Goal: Task Accomplishment & Management: Complete application form

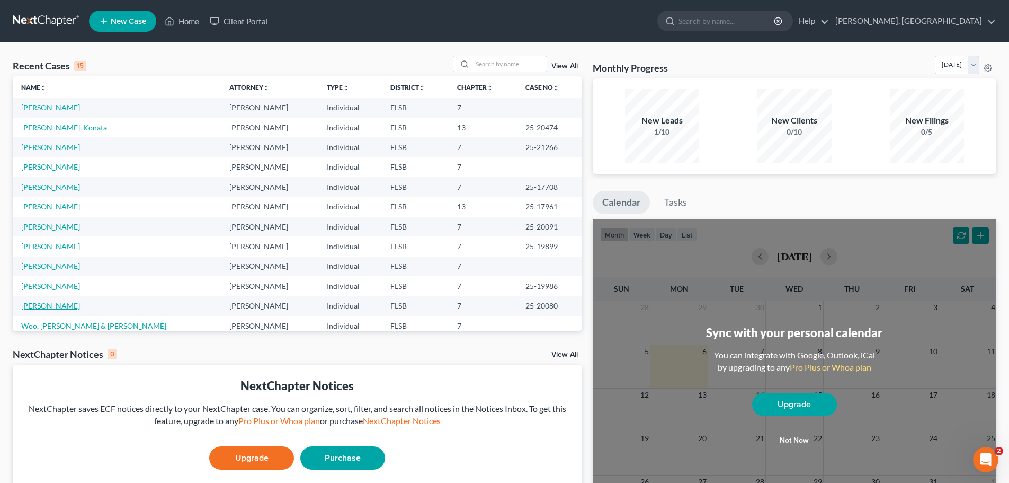
click at [58, 307] on link "[PERSON_NAME]" at bounding box center [50, 305] width 59 height 9
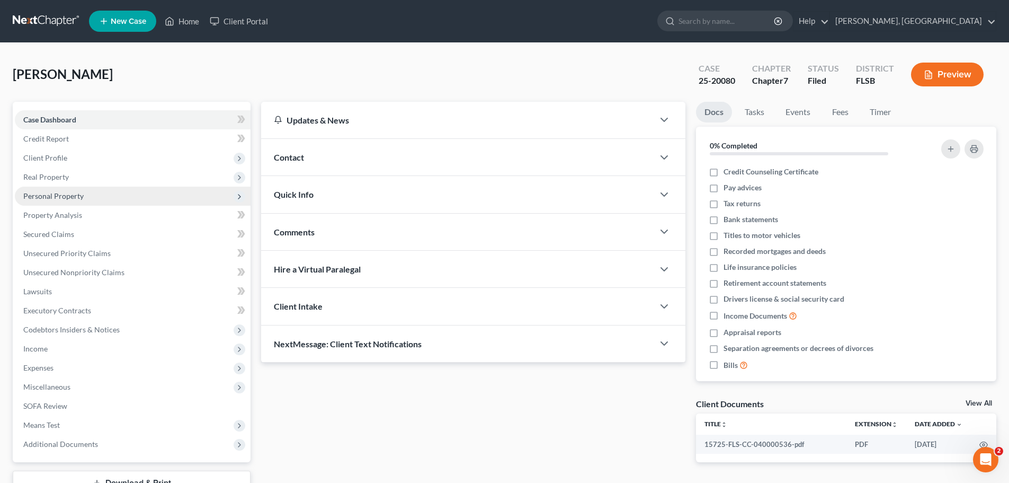
click at [60, 194] on span "Personal Property" at bounding box center [53, 195] width 60 height 9
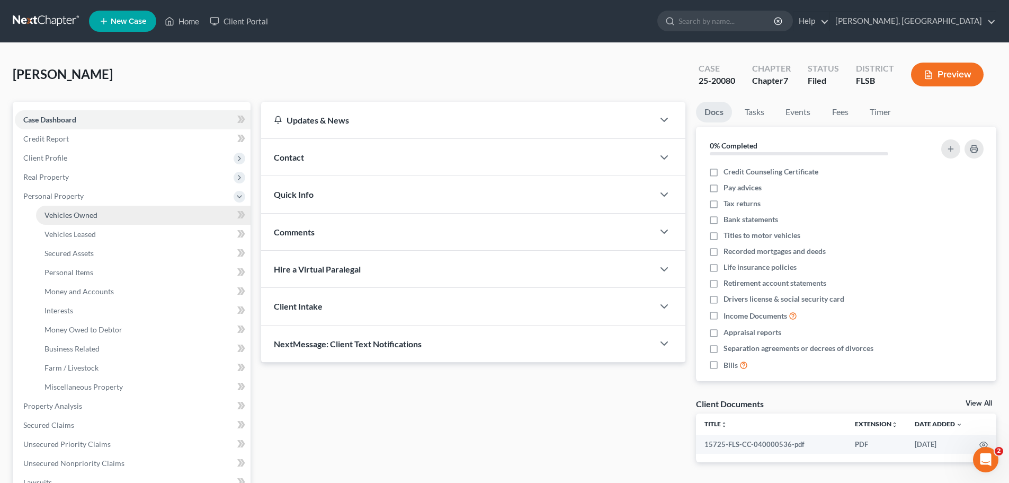
click at [77, 213] on span "Vehicles Owned" at bounding box center [70, 214] width 53 height 9
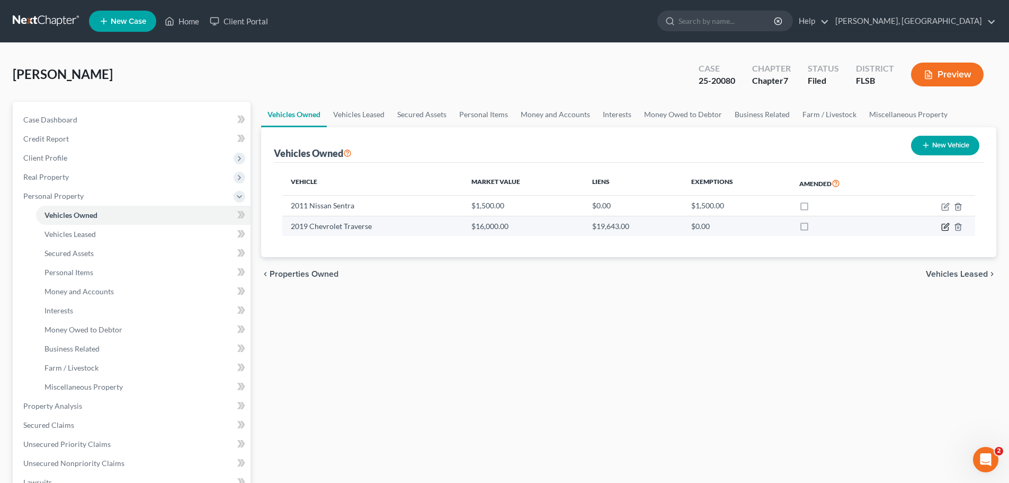
click at [945, 223] on icon "button" at bounding box center [945, 226] width 8 height 8
select select "0"
select select "7"
select select "2"
select select "0"
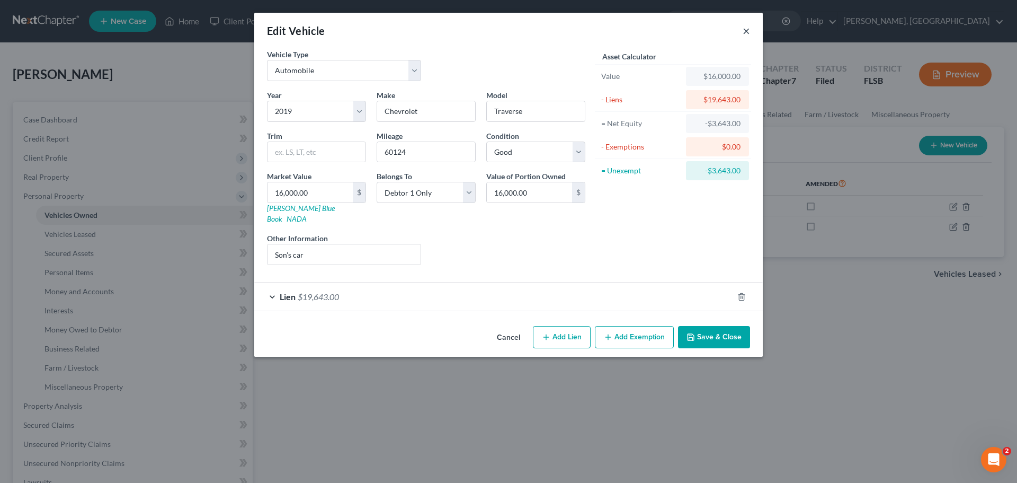
click at [746, 29] on button "×" at bounding box center [746, 30] width 7 height 13
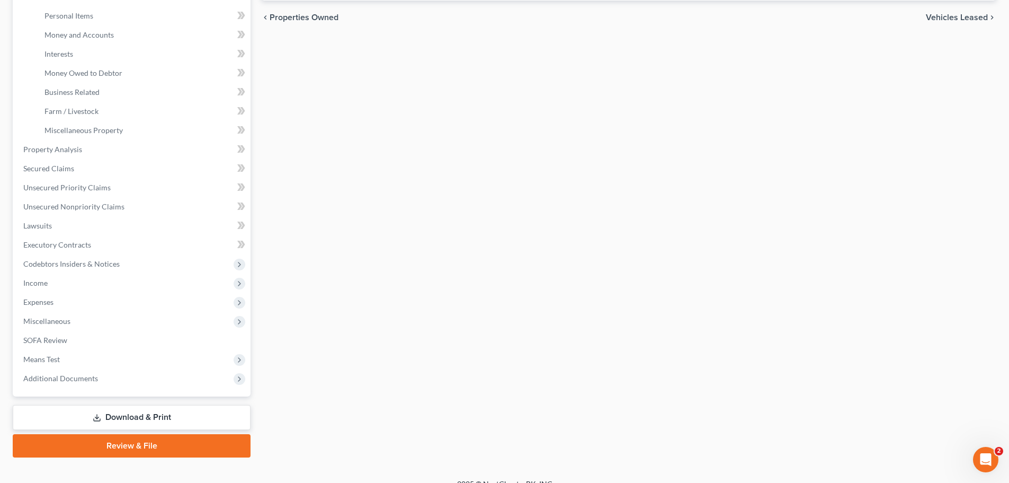
scroll to position [259, 0]
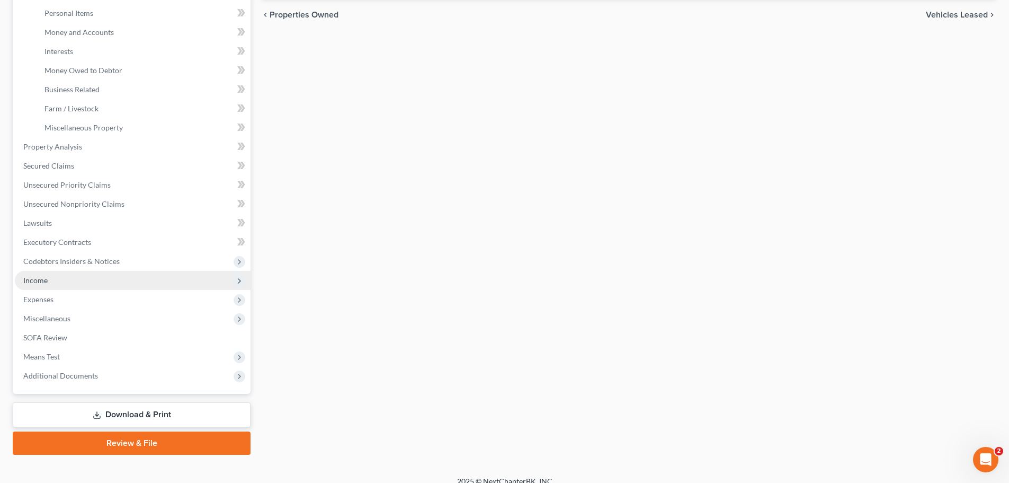
click at [48, 279] on span "Income" at bounding box center [133, 280] width 236 height 19
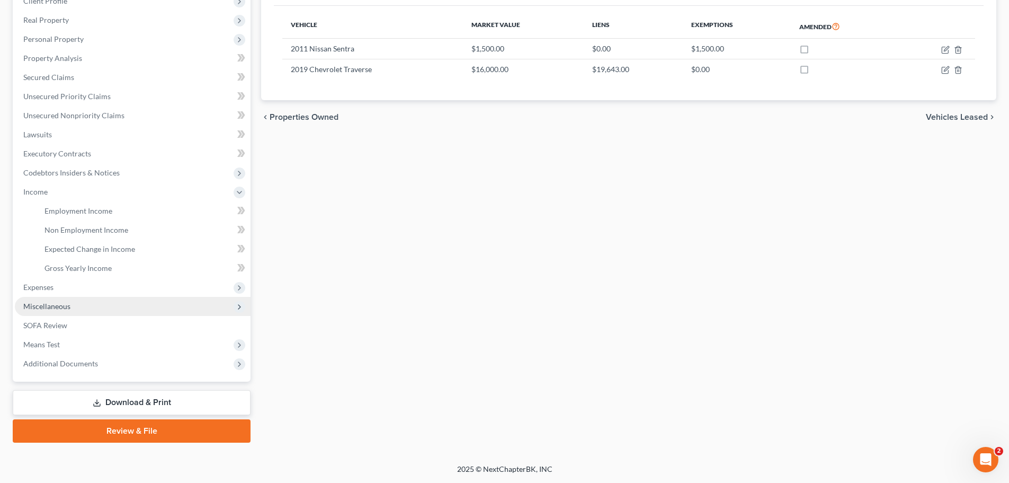
scroll to position [157, 0]
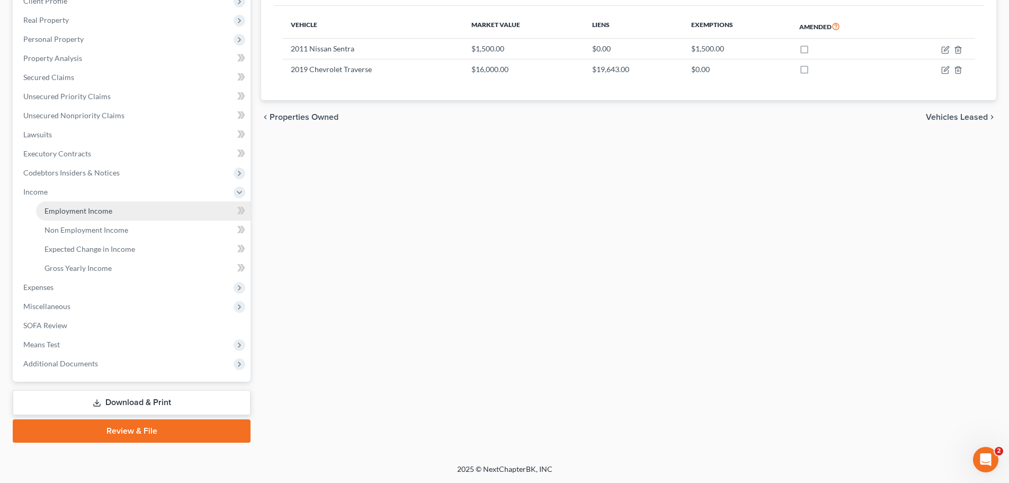
click at [95, 211] on span "Employment Income" at bounding box center [78, 210] width 68 height 9
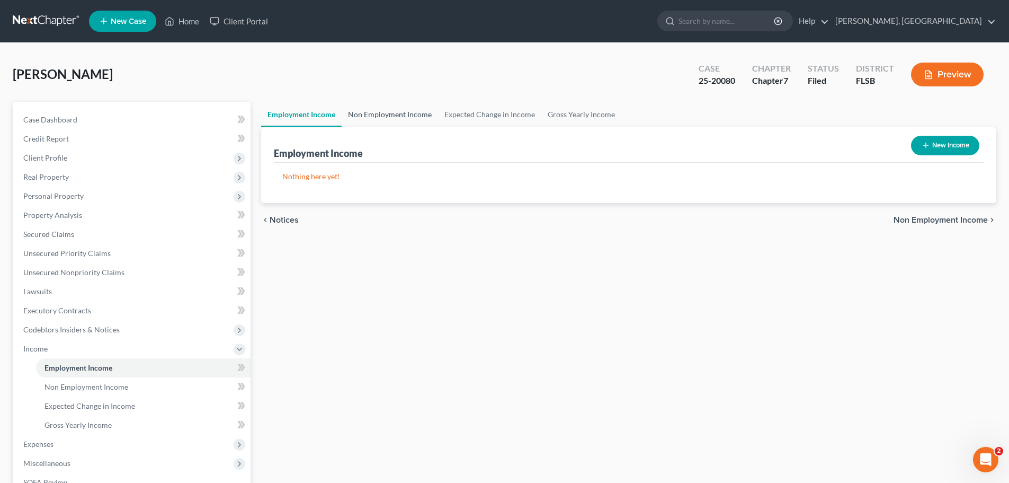
click at [401, 113] on link "Non Employment Income" at bounding box center [390, 114] width 96 height 25
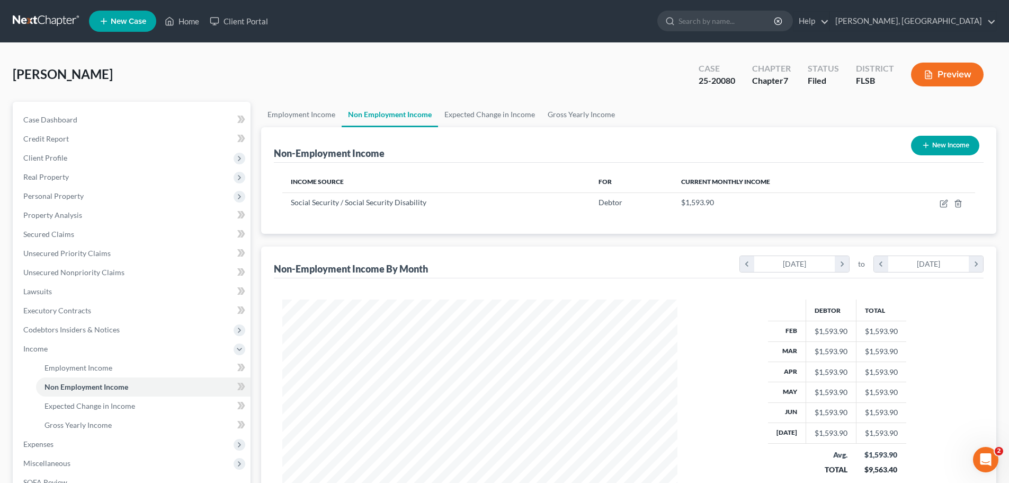
scroll to position [198, 416]
click at [480, 112] on link "Expected Change in Income" at bounding box center [489, 114] width 103 height 25
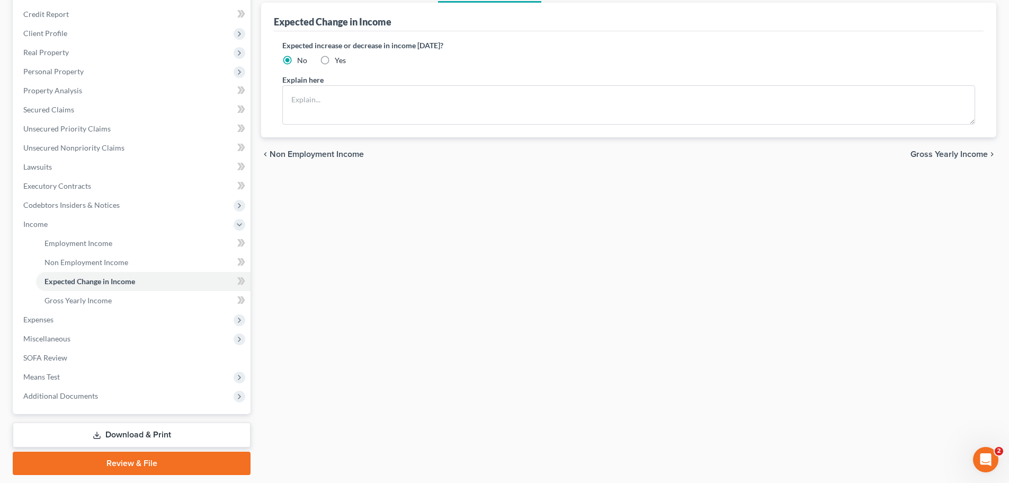
scroll to position [126, 0]
